Goal: Task Accomplishment & Management: Manage account settings

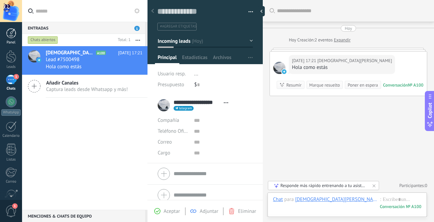
click at [12, 36] on div at bounding box center [11, 33] width 10 height 10
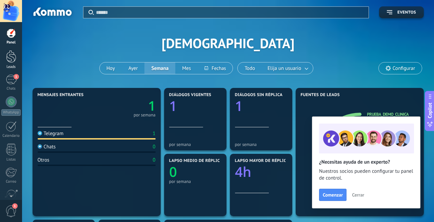
click at [12, 60] on div at bounding box center [11, 56] width 10 height 13
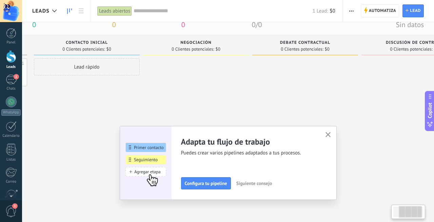
scroll to position [15, 0]
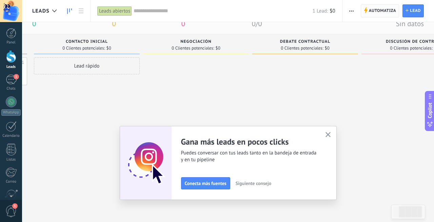
click at [386, 11] on span "Automatiza" at bounding box center [382, 11] width 27 height 12
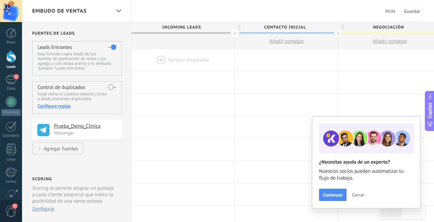
click at [187, 10] on div "Embudo de ventas Atrás Cancelar Guardar" at bounding box center [228, 11] width 412 height 22
click at [120, 12] on icon at bounding box center [119, 10] width 4 height 3
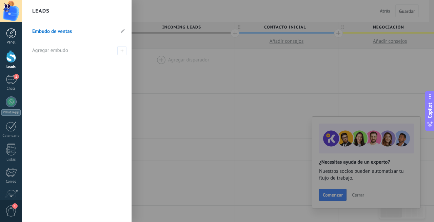
click at [11, 39] on link "Panel" at bounding box center [11, 36] width 22 height 17
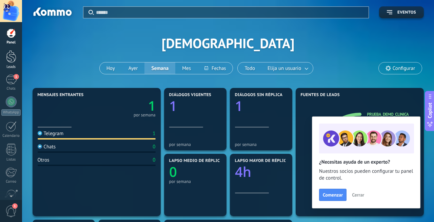
click at [12, 56] on div at bounding box center [11, 56] width 10 height 13
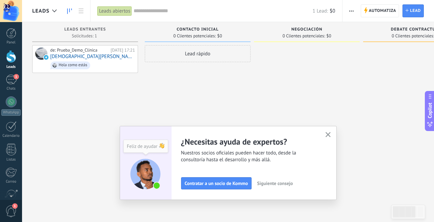
click at [202, 8] on input "text" at bounding box center [223, 10] width 179 height 7
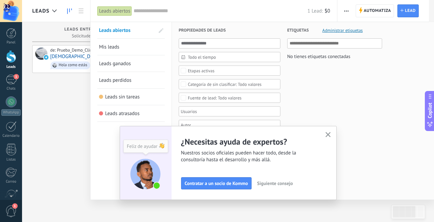
click at [329, 134] on icon "button" at bounding box center [328, 134] width 5 height 5
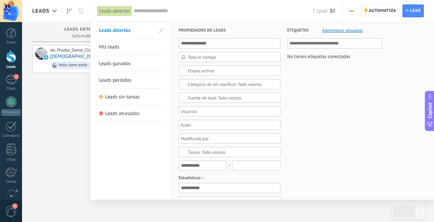
click at [44, 113] on div at bounding box center [217, 111] width 434 height 222
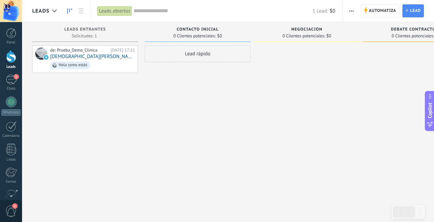
click at [140, 33] on div "Leads Entrantes Solicitudes: 1 0 0 0 1 0 0 0 1 de: Prueba_Demo_Clinica [DATE] 1…" at bounding box center [88, 100] width 113 height 156
click at [137, 31] on div "Leads Entrantes Solicitudes: 1 0 0 0 1 0 0 0 1" at bounding box center [85, 32] width 106 height 20
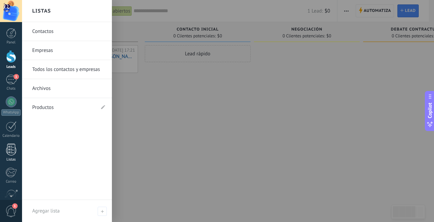
click at [7, 150] on div at bounding box center [11, 149] width 10 height 12
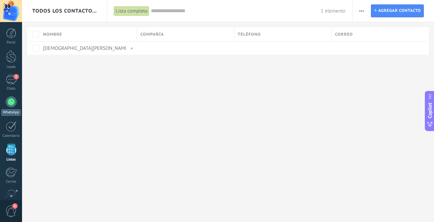
click at [11, 97] on div at bounding box center [11, 101] width 11 height 11
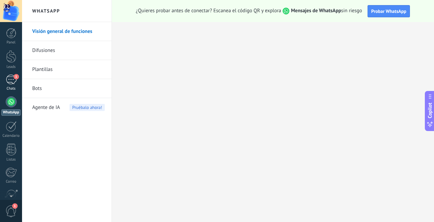
click at [13, 80] on div "1" at bounding box center [11, 80] width 11 height 10
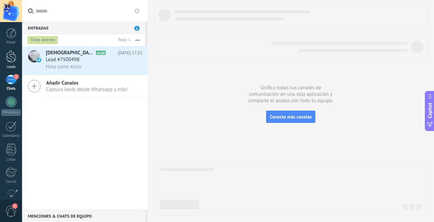
click at [12, 60] on div at bounding box center [11, 56] width 10 height 13
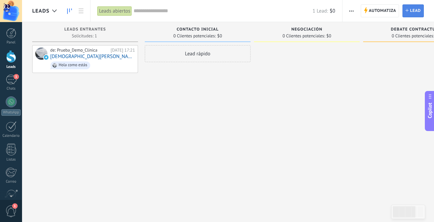
click at [412, 12] on span "Lead" at bounding box center [415, 11] width 11 height 12
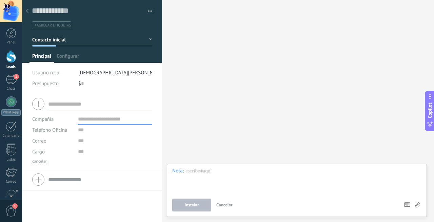
click at [26, 12] on use at bounding box center [27, 11] width 3 height 4
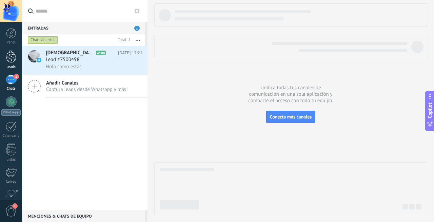
click at [14, 63] on link "Leads" at bounding box center [11, 59] width 22 height 19
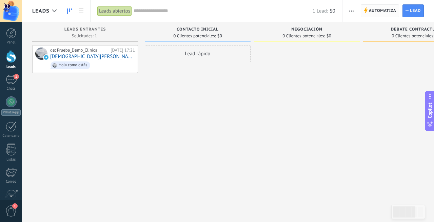
click at [380, 9] on span "Automatiza" at bounding box center [382, 11] width 27 height 12
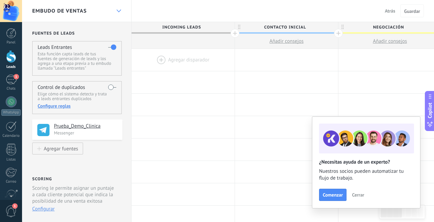
click at [117, 12] on icon at bounding box center [119, 10] width 4 height 3
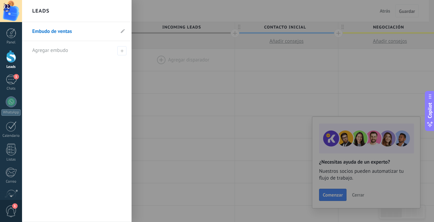
click at [148, 61] on div at bounding box center [239, 111] width 434 height 222
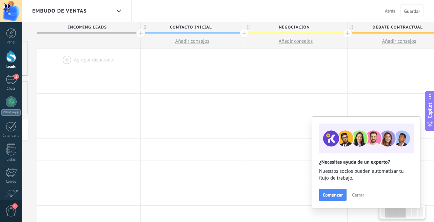
scroll to position [0, 111]
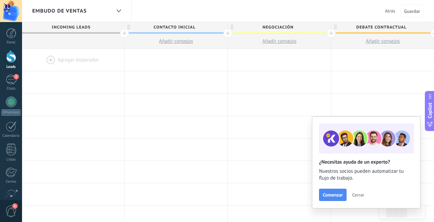
click at [126, 33] on div at bounding box center [124, 33] width 9 height 9
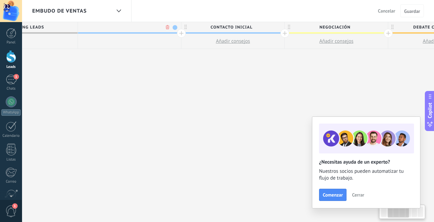
scroll to position [0, 161]
click at [172, 28] on span at bounding box center [171, 27] width 5 height 5
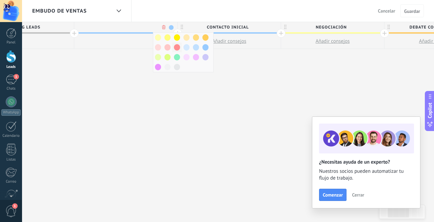
click at [179, 50] on span at bounding box center [177, 47] width 6 height 6
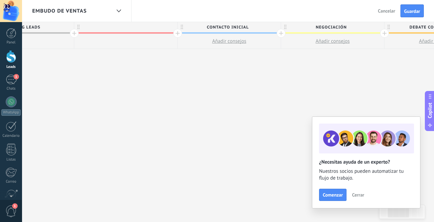
click at [128, 29] on div at bounding box center [125, 27] width 103 height 10
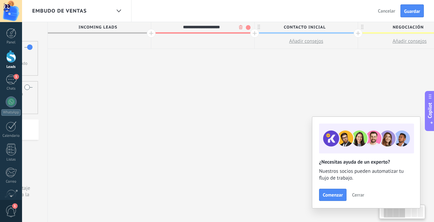
scroll to position [0, 93]
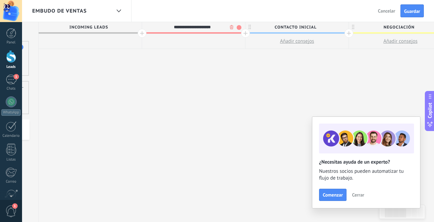
type input "**********"
click at [96, 26] on span "Incoming leads" at bounding box center [89, 27] width 100 height 11
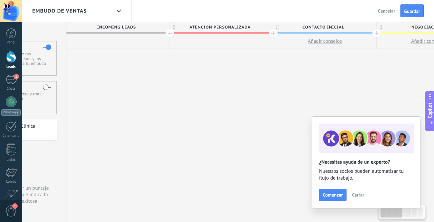
scroll to position [0, 0]
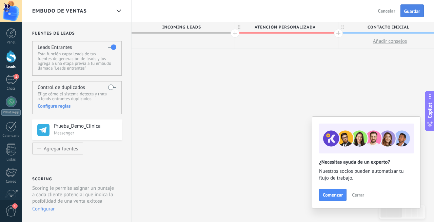
click at [418, 15] on button "Guardar" at bounding box center [412, 10] width 23 height 13
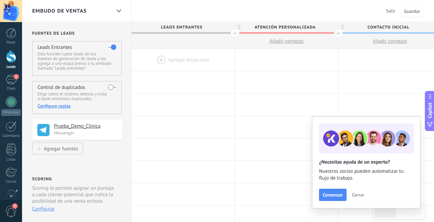
click at [195, 26] on span "Leads Entrantes" at bounding box center [182, 27] width 100 height 11
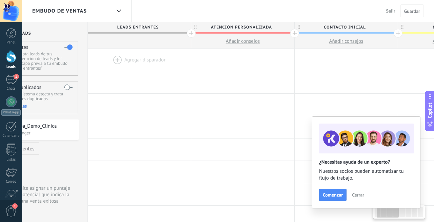
scroll to position [0, 44]
click at [199, 26] on span "Atención personalizada" at bounding box center [241, 27] width 100 height 11
click at [165, 27] on span "Leads Entrantes" at bounding box center [137, 27] width 100 height 11
click at [155, 26] on span "Leads Entrantes" at bounding box center [137, 27] width 100 height 11
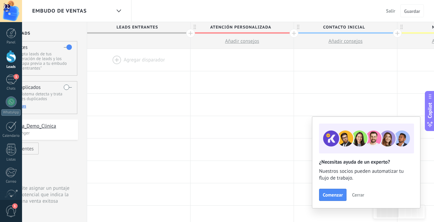
click at [155, 26] on span "Leads Entrantes" at bounding box center [137, 27] width 100 height 11
click at [235, 26] on span "Atención personalizada" at bounding box center [241, 27] width 100 height 11
click at [328, 29] on span "Contacto inicial" at bounding box center [344, 27] width 100 height 11
click at [139, 26] on span "Leads Entrantes" at bounding box center [137, 27] width 100 height 11
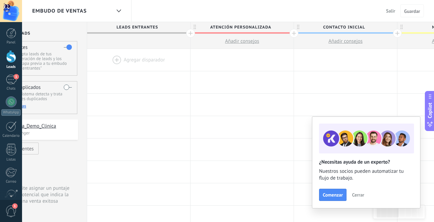
click at [139, 26] on span "Leads Entrantes" at bounding box center [137, 27] width 100 height 11
click at [190, 31] on div at bounding box center [190, 33] width 9 height 9
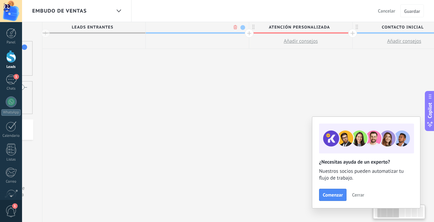
scroll to position [0, 95]
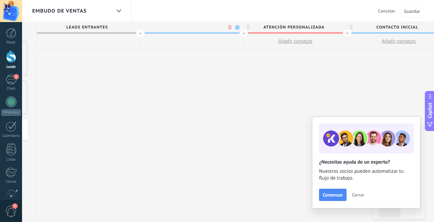
click at [194, 30] on input "text" at bounding box center [191, 27] width 90 height 10
type input "**********"
click at [244, 35] on div at bounding box center [243, 33] width 9 height 9
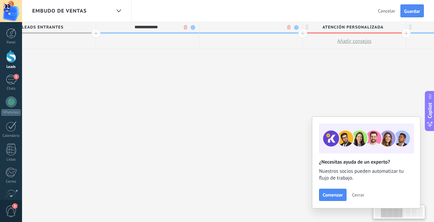
scroll to position [0, 145]
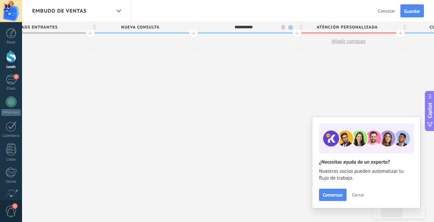
type input "**********"
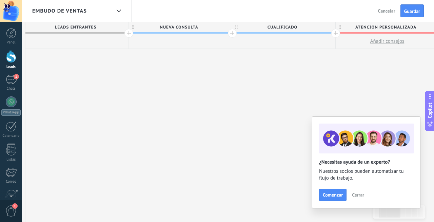
scroll to position [0, 107]
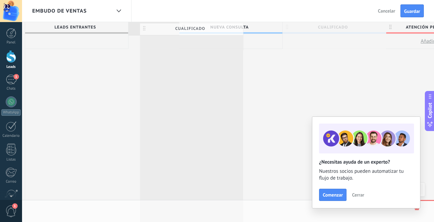
drag, startPoint x: 237, startPoint y: 28, endPoint x: 145, endPoint y: 30, distance: 91.9
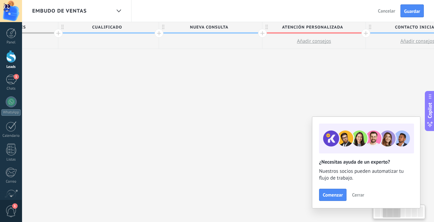
scroll to position [0, 213]
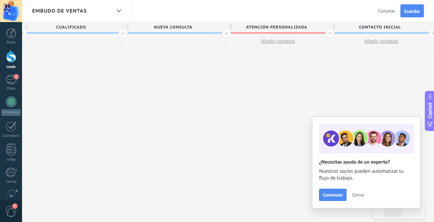
click at [386, 29] on span "Contacto inicial" at bounding box center [380, 27] width 100 height 11
type input "*"
type input "**********"
click at [402, 29] on span "especialista" at bounding box center [380, 27] width 100 height 11
type input "**********"
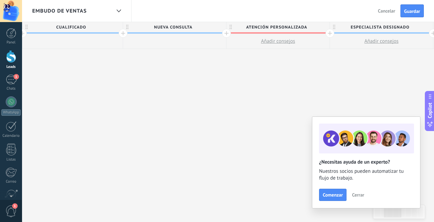
click at [115, 27] on span "Cualificado" at bounding box center [70, 27] width 97 height 11
click at [118, 26] on span at bounding box center [116, 27] width 5 height 5
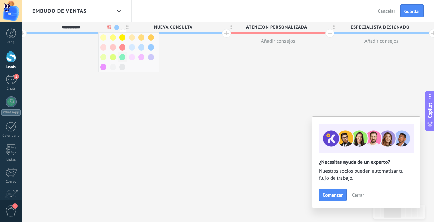
click at [124, 56] on span at bounding box center [122, 57] width 6 height 6
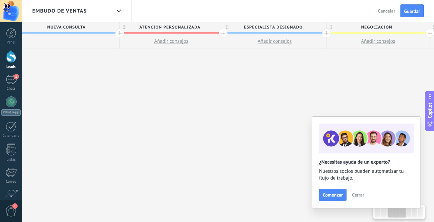
scroll to position [0, 332]
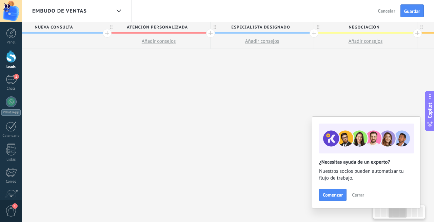
click at [377, 26] on span "Negociación" at bounding box center [364, 27] width 100 height 11
type input "*"
type input "**********"
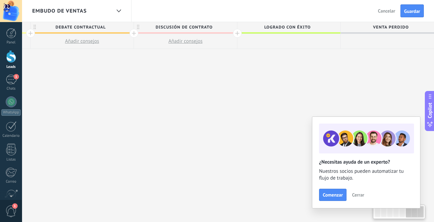
scroll to position [0, 729]
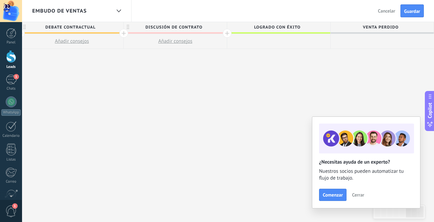
click at [312, 26] on span "Logrado con éxito" at bounding box center [277, 27] width 100 height 11
click at [214, 27] on span "Discusión de contrato" at bounding box center [174, 27] width 100 height 11
click at [214, 26] on body ".abccls-1,.abccls-2{fill-rule:evenodd}.abccls-2{fill:#fff} .abfcls-1{fill:none}…" at bounding box center [217, 111] width 434 height 222
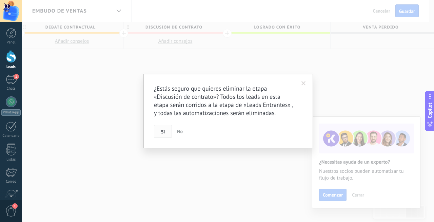
click at [167, 131] on button "Si" at bounding box center [163, 131] width 18 height 13
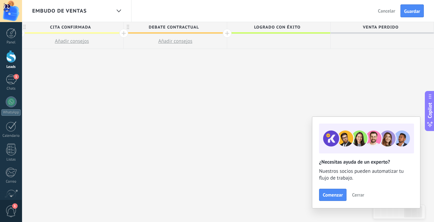
click at [205, 31] on span "Debate contractual" at bounding box center [174, 27] width 100 height 11
click at [215, 26] on body ".abccls-1,.abccls-2{fill-rule:evenodd}.abccls-2{fill:#fff} .abfcls-1{fill:none}…" at bounding box center [217, 111] width 434 height 222
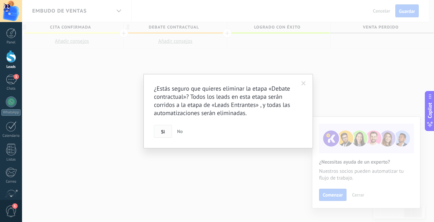
click at [164, 125] on button "Si" at bounding box center [163, 131] width 18 height 13
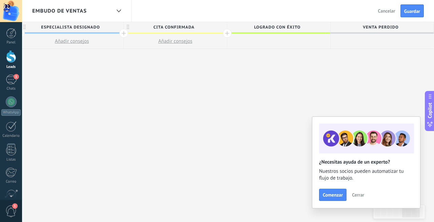
click at [367, 28] on span "Venta Perdido" at bounding box center [381, 27] width 100 height 11
click at [323, 81] on div "**********" at bounding box center [21, 122] width 825 height 200
click at [426, 28] on span "Venta Perdido" at bounding box center [381, 27] width 100 height 11
click at [431, 28] on div "**********" at bounding box center [382, 28] width 103 height 12
click at [322, 30] on span "Logrado con éxito" at bounding box center [277, 27] width 100 height 11
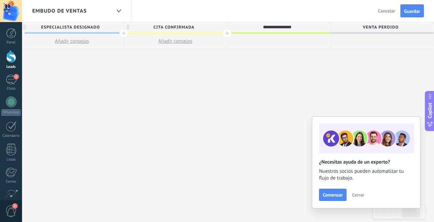
click at [318, 24] on input "**********" at bounding box center [277, 27] width 90 height 10
click at [325, 27] on div "**********" at bounding box center [277, 27] width 100 height 10
click at [330, 42] on div at bounding box center [278, 41] width 103 height 15
click at [327, 25] on span "Logrado con éxito" at bounding box center [278, 27] width 100 height 11
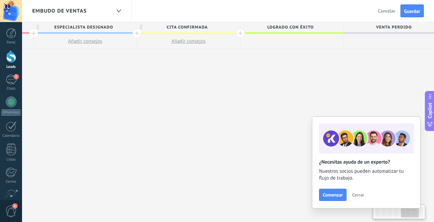
drag, startPoint x: 334, startPoint y: 26, endPoint x: 344, endPoint y: 27, distance: 9.9
click at [344, 27] on span "Venta Perdido" at bounding box center [394, 27] width 100 height 11
click at [232, 27] on span "cita confirmada" at bounding box center [182, 27] width 100 height 11
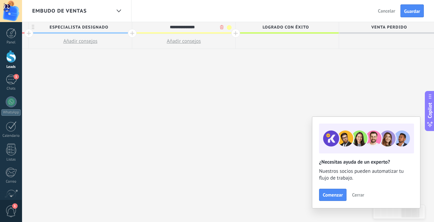
click at [315, 32] on span "Logrado con éxito" at bounding box center [286, 27] width 100 height 11
click at [329, 27] on input "**********" at bounding box center [286, 27] width 90 height 10
click at [340, 27] on span "Venta Perdido" at bounding box center [389, 27] width 100 height 11
click at [337, 27] on div "Logrado con éxito" at bounding box center [287, 27] width 103 height 10
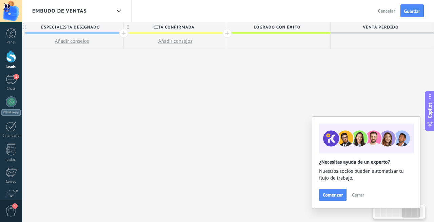
drag, startPoint x: 340, startPoint y: 27, endPoint x: 275, endPoint y: 31, distance: 65.2
click at [326, 13] on div "Embudo de ventas Salir Cancelar Guardar" at bounding box center [228, 11] width 412 height 22
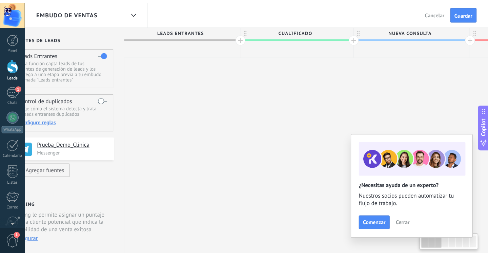
scroll to position [0, 0]
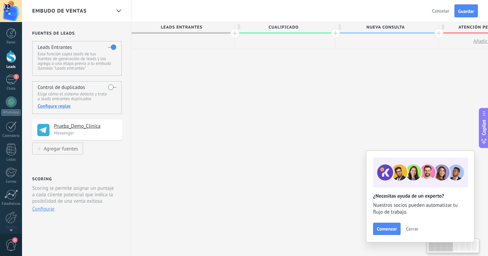
type textarea "**********"
